Goal: Task Accomplishment & Management: Manage account settings

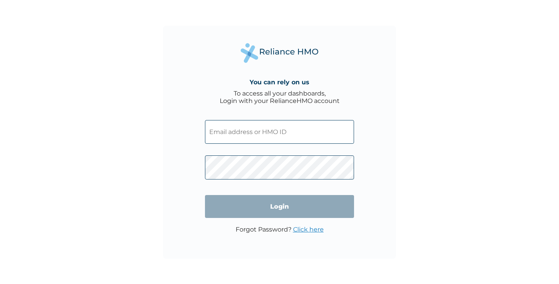
click at [237, 131] on input "text" at bounding box center [279, 132] width 149 height 24
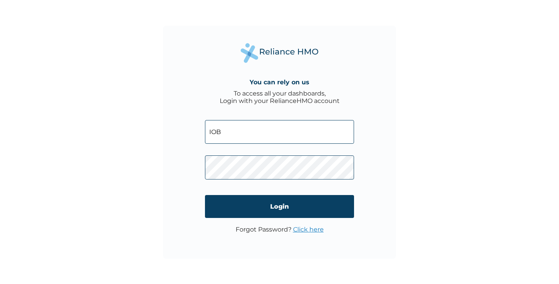
type input "IOB/10047/A"
drag, startPoint x: 253, startPoint y: 131, endPoint x: 182, endPoint y: 136, distance: 71.2
click at [182, 136] on div "You can rely on us To access all your dashboards, Login with your RelianceHMO a…" at bounding box center [279, 142] width 233 height 233
click at [305, 227] on link "Click here" at bounding box center [308, 228] width 31 height 7
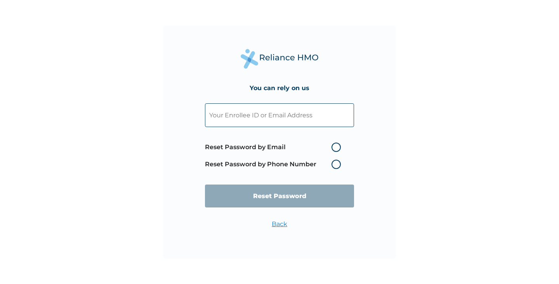
click at [232, 116] on input "text" at bounding box center [279, 115] width 149 height 24
paste input "IOB/10047/A"
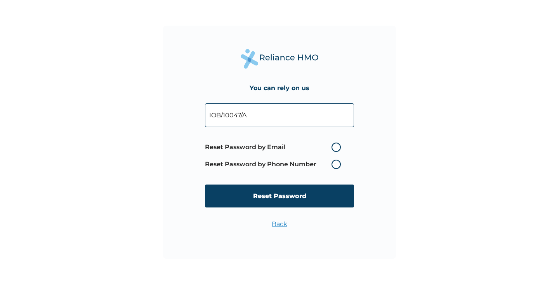
type input "IOB/10047/A"
click at [334, 145] on label "Reset Password by Email" at bounding box center [275, 146] width 140 height 9
click at [333, 145] on input "Reset Password by Email" at bounding box center [327, 147] width 12 height 12
radio input "true"
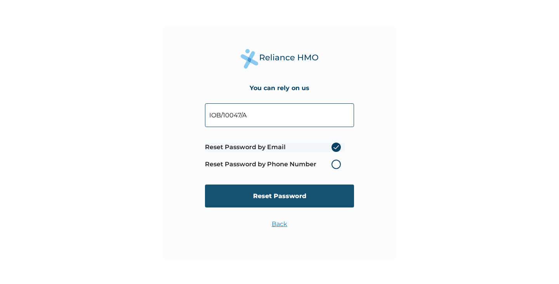
click at [288, 194] on input "Reset Password" at bounding box center [279, 195] width 149 height 23
